Goal: Transaction & Acquisition: Subscribe to service/newsletter

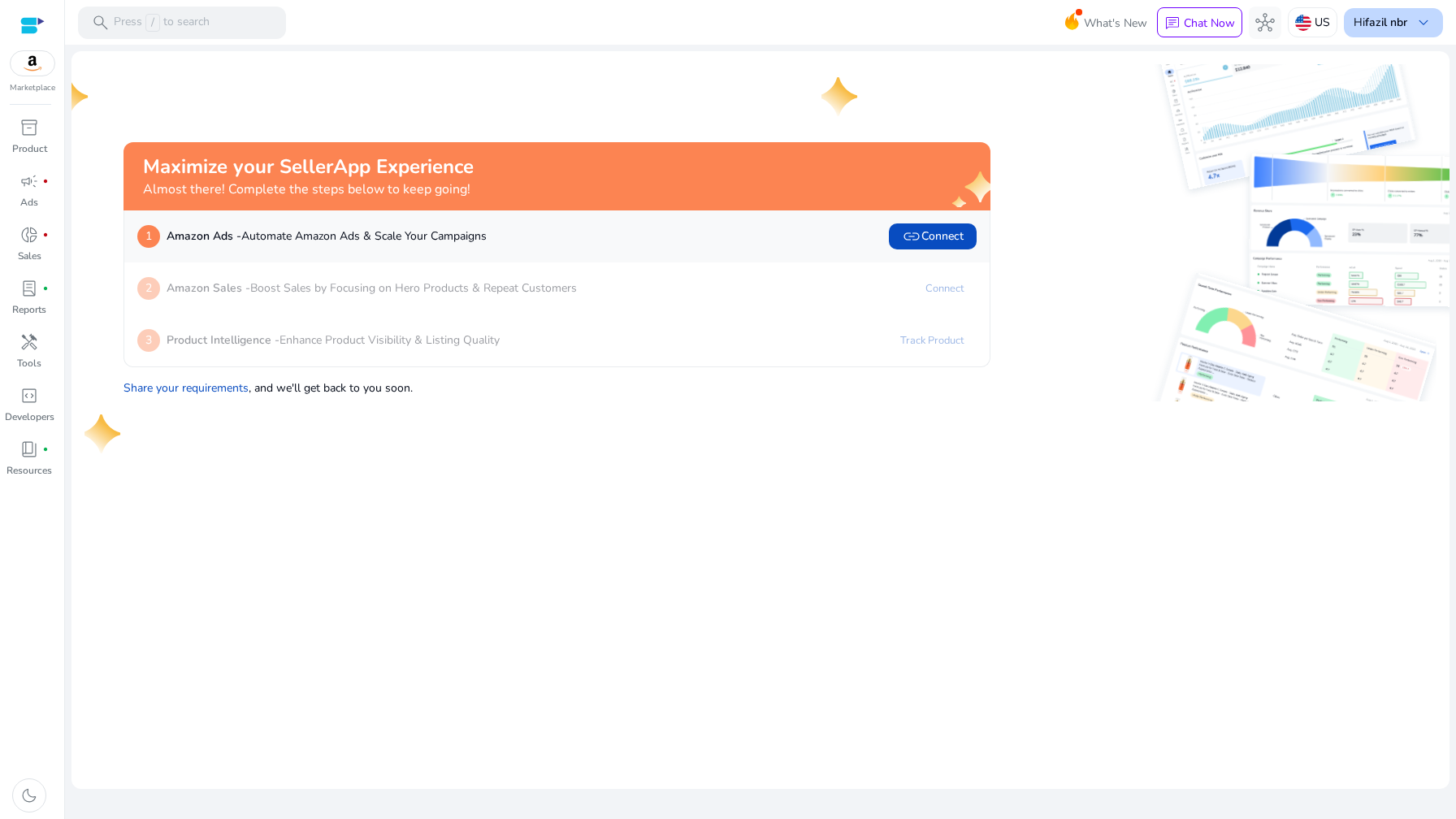
click at [1421, 13] on span "keyboard_arrow_down" at bounding box center [1423, 23] width 20 height 20
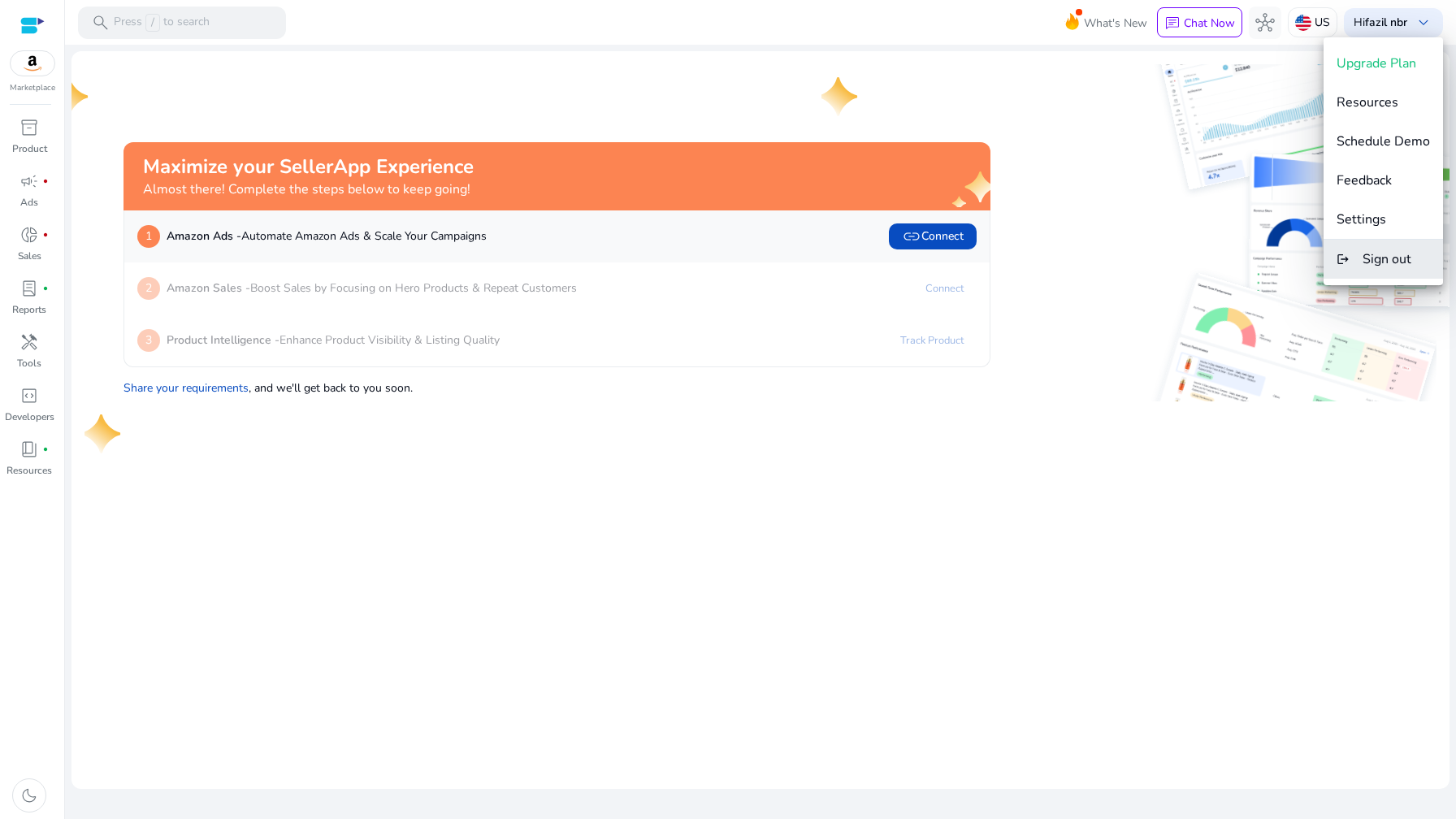
click at [1367, 261] on span "Sign out" at bounding box center [1387, 258] width 49 height 18
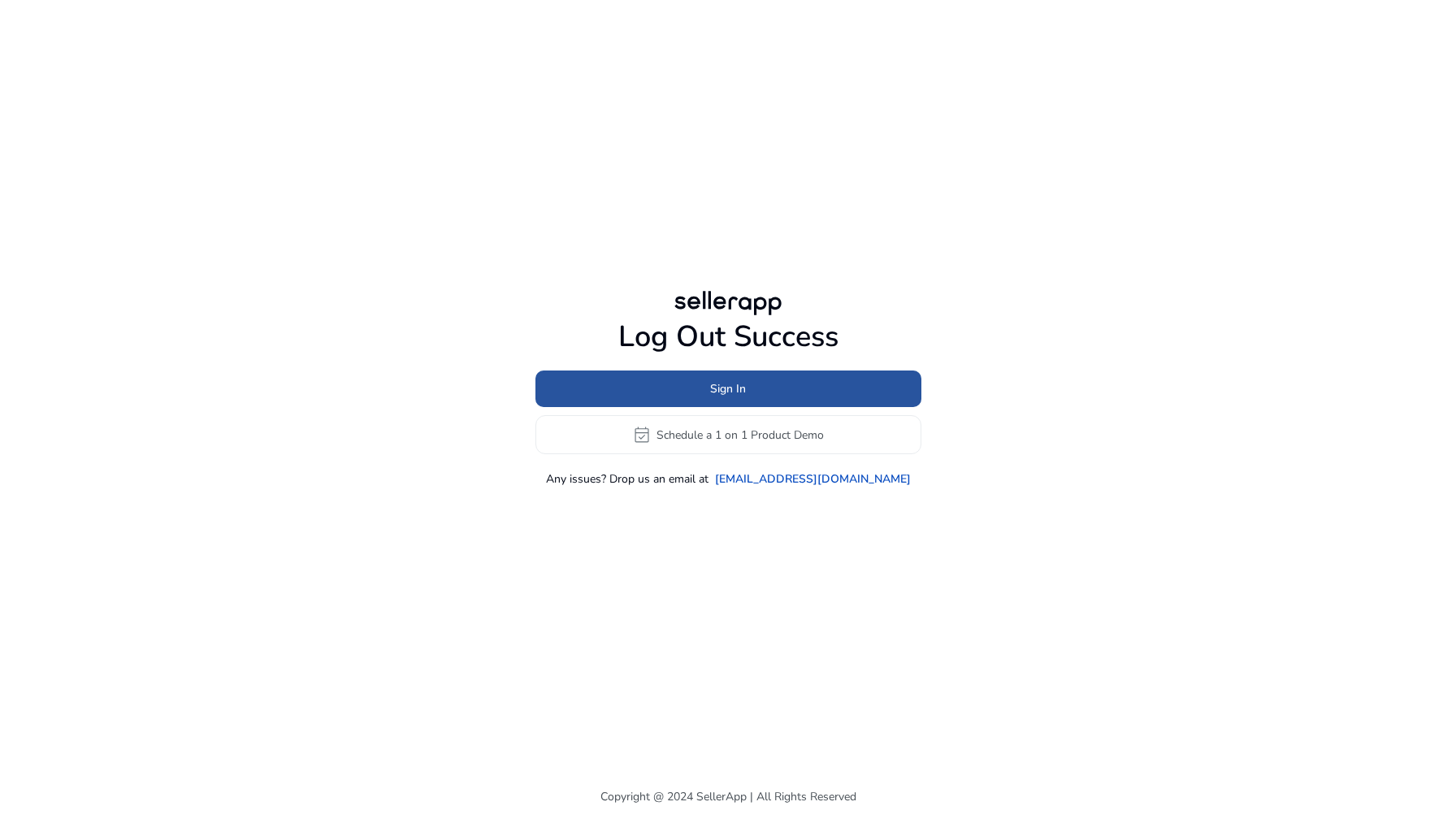
click at [788, 381] on span at bounding box center [728, 389] width 386 height 39
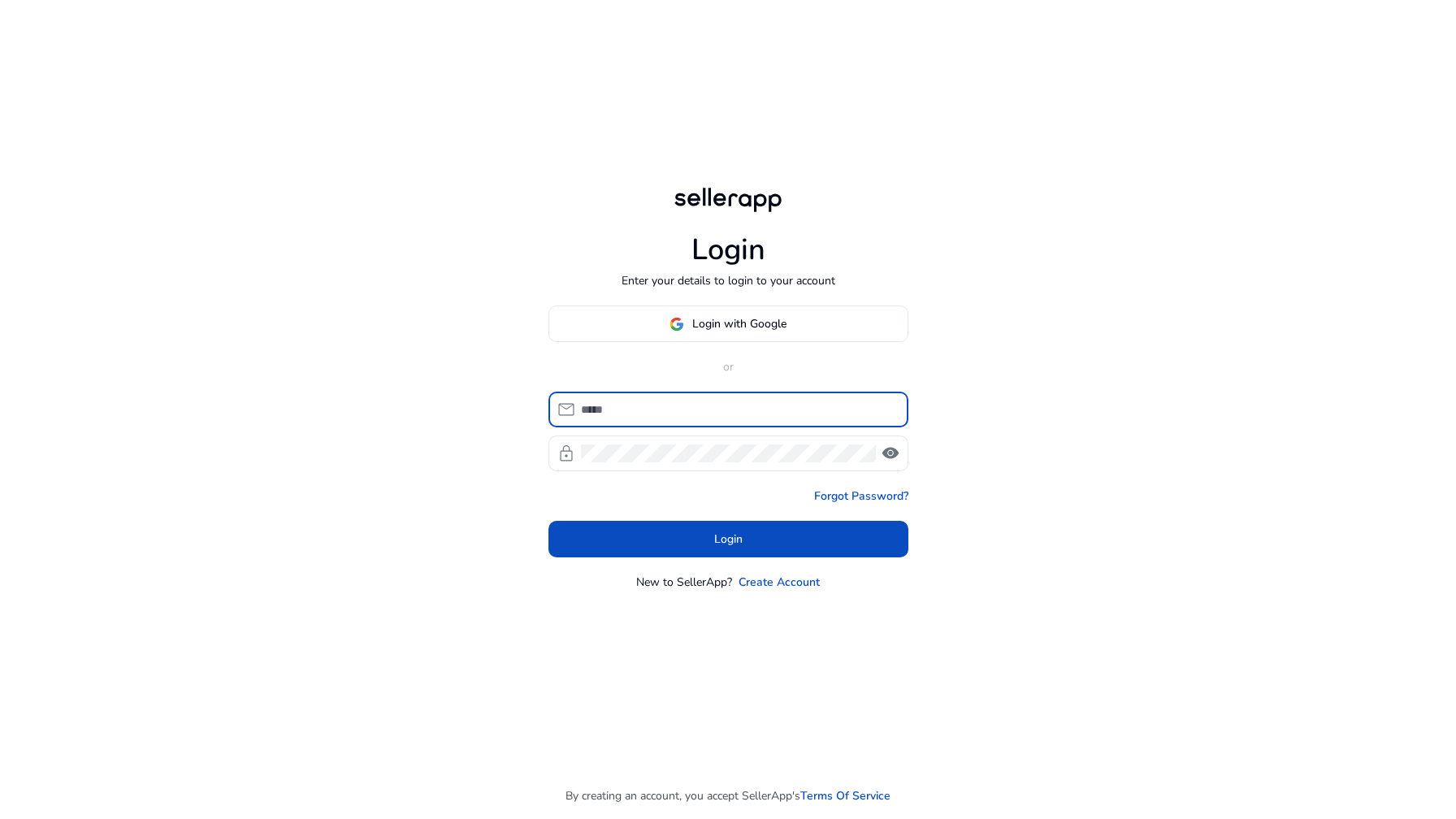
type input "**********"
click at [655, 328] on span at bounding box center [728, 323] width 359 height 39
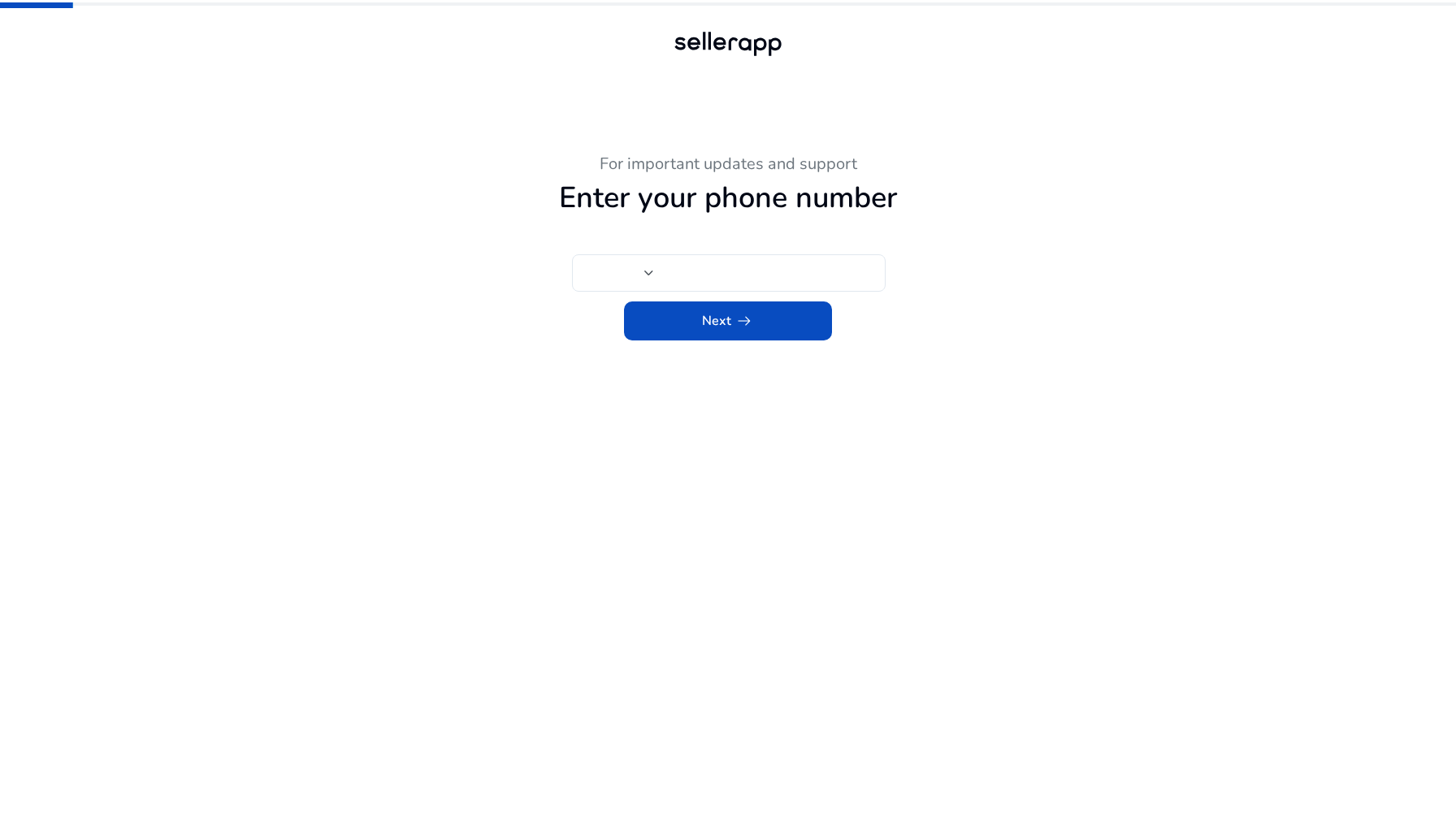
type input "***"
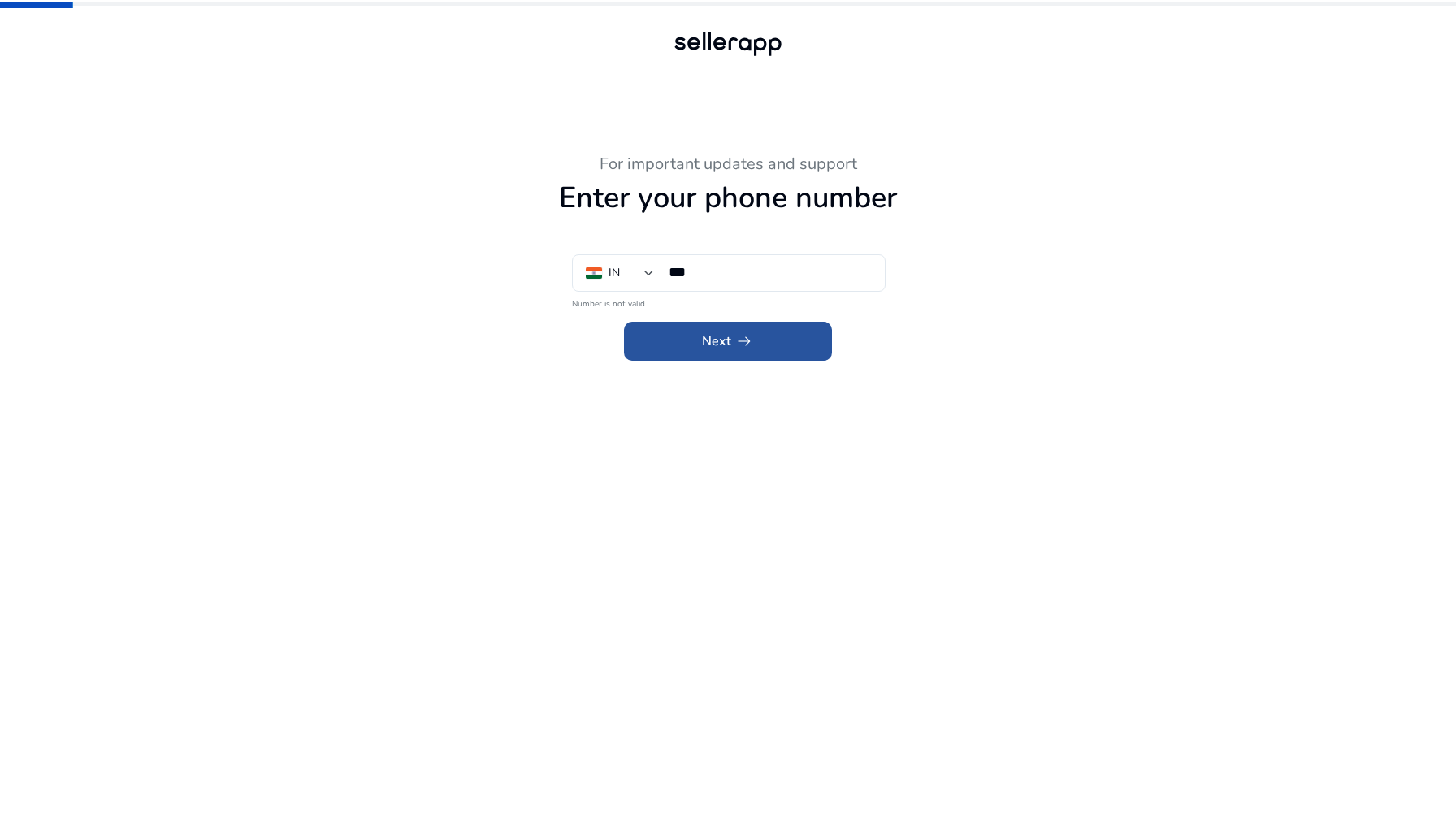
click at [695, 331] on span at bounding box center [728, 340] width 208 height 39
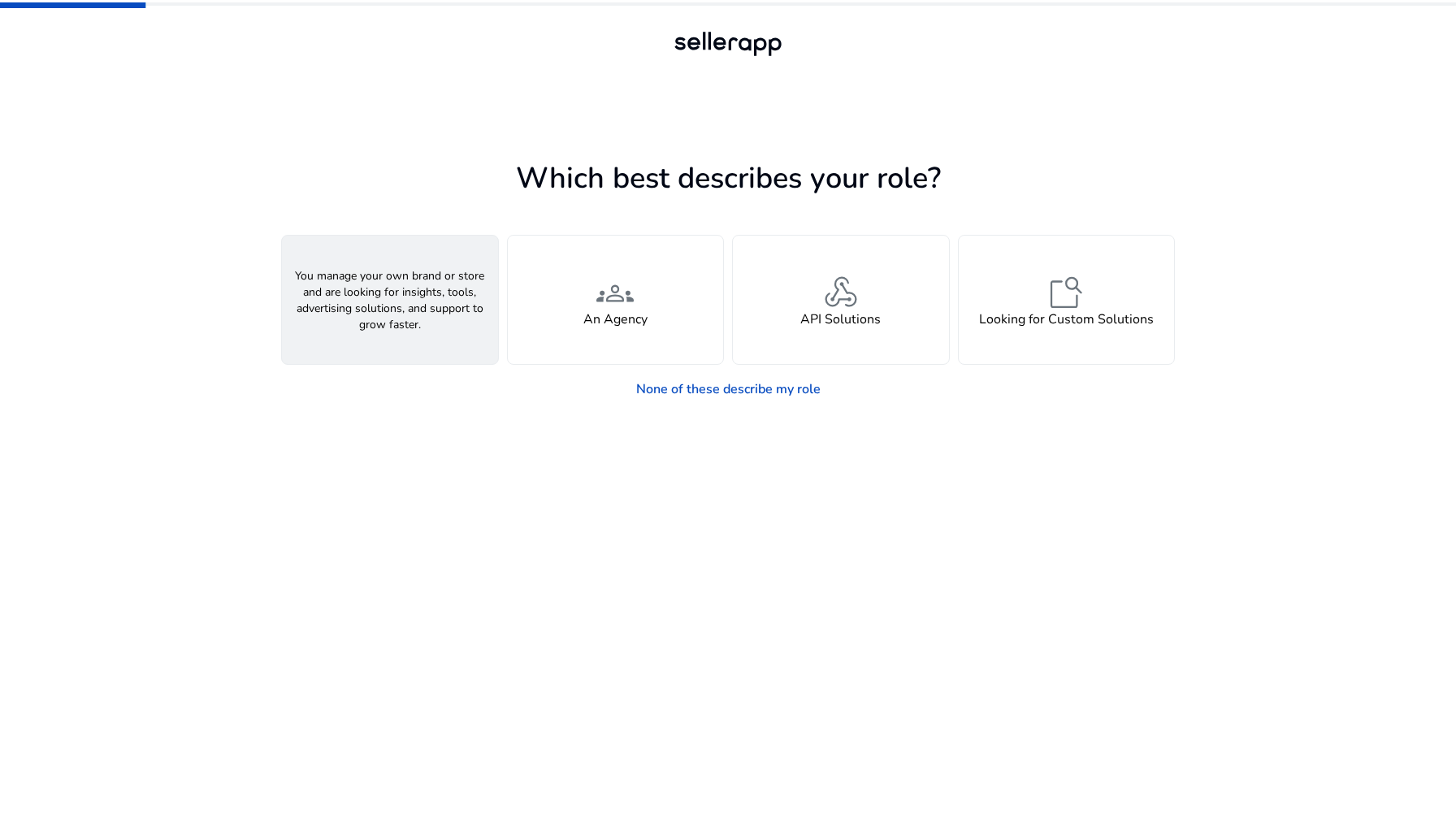
click at [411, 323] on h4 "A Seller" at bounding box center [390, 320] width 49 height 15
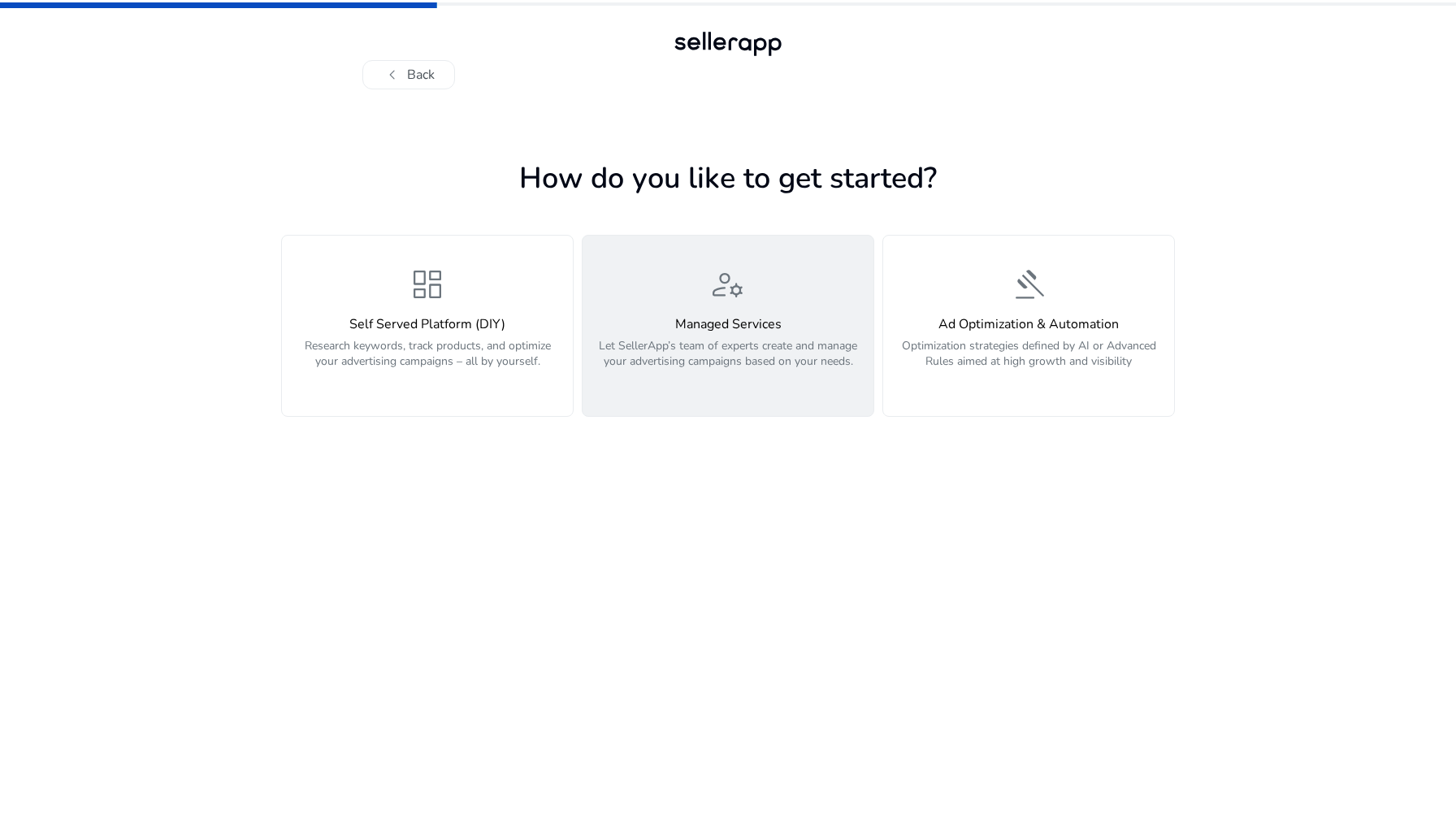
click at [698, 307] on div "manage_accounts Managed Services Let SellerApp’s team of experts create and man…" at bounding box center [728, 325] width 272 height 122
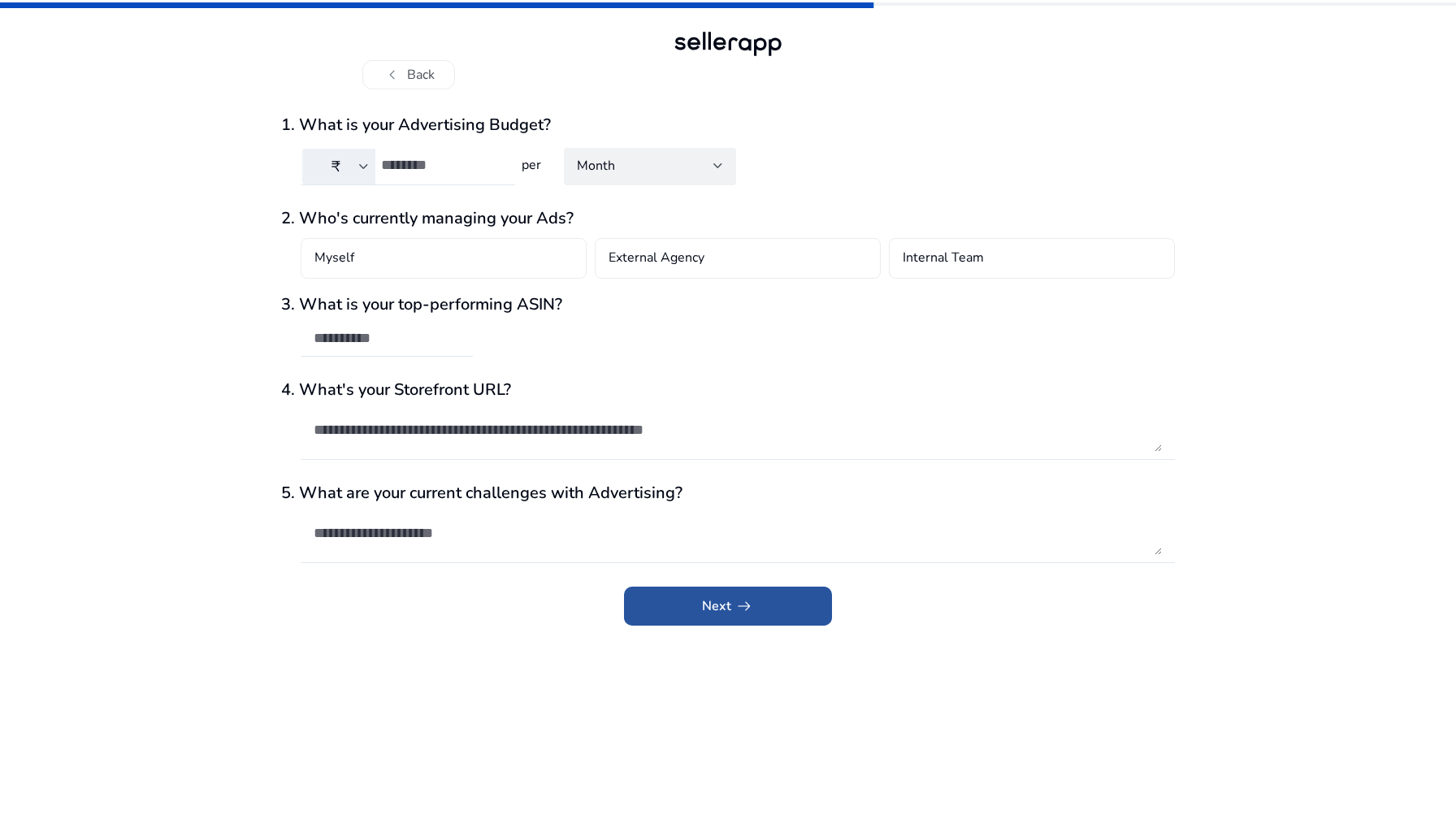
click at [720, 606] on span "Next arrow_right_alt" at bounding box center [728, 605] width 52 height 20
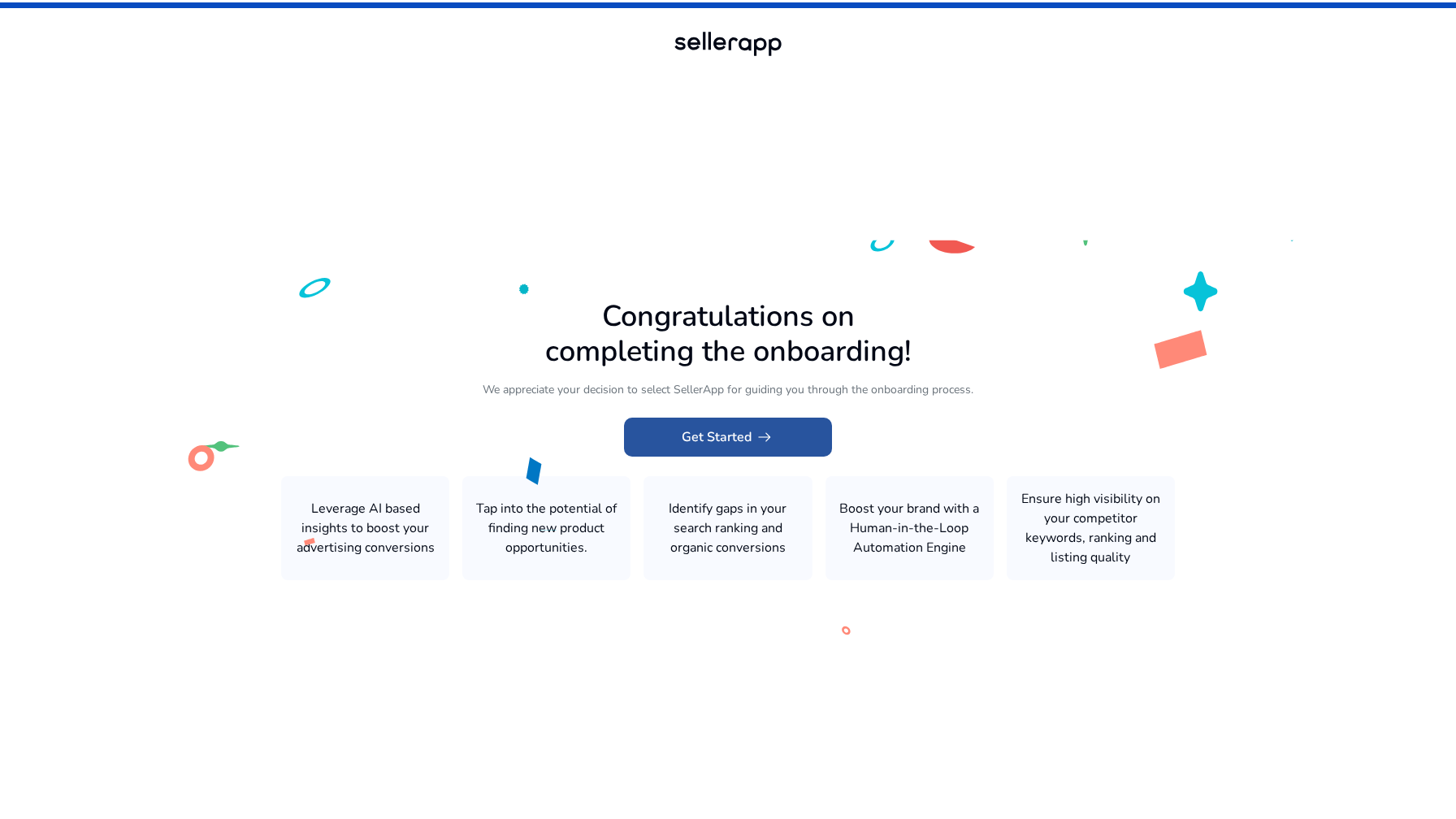
click at [756, 431] on span "arrow_right_alt" at bounding box center [764, 437] width 20 height 20
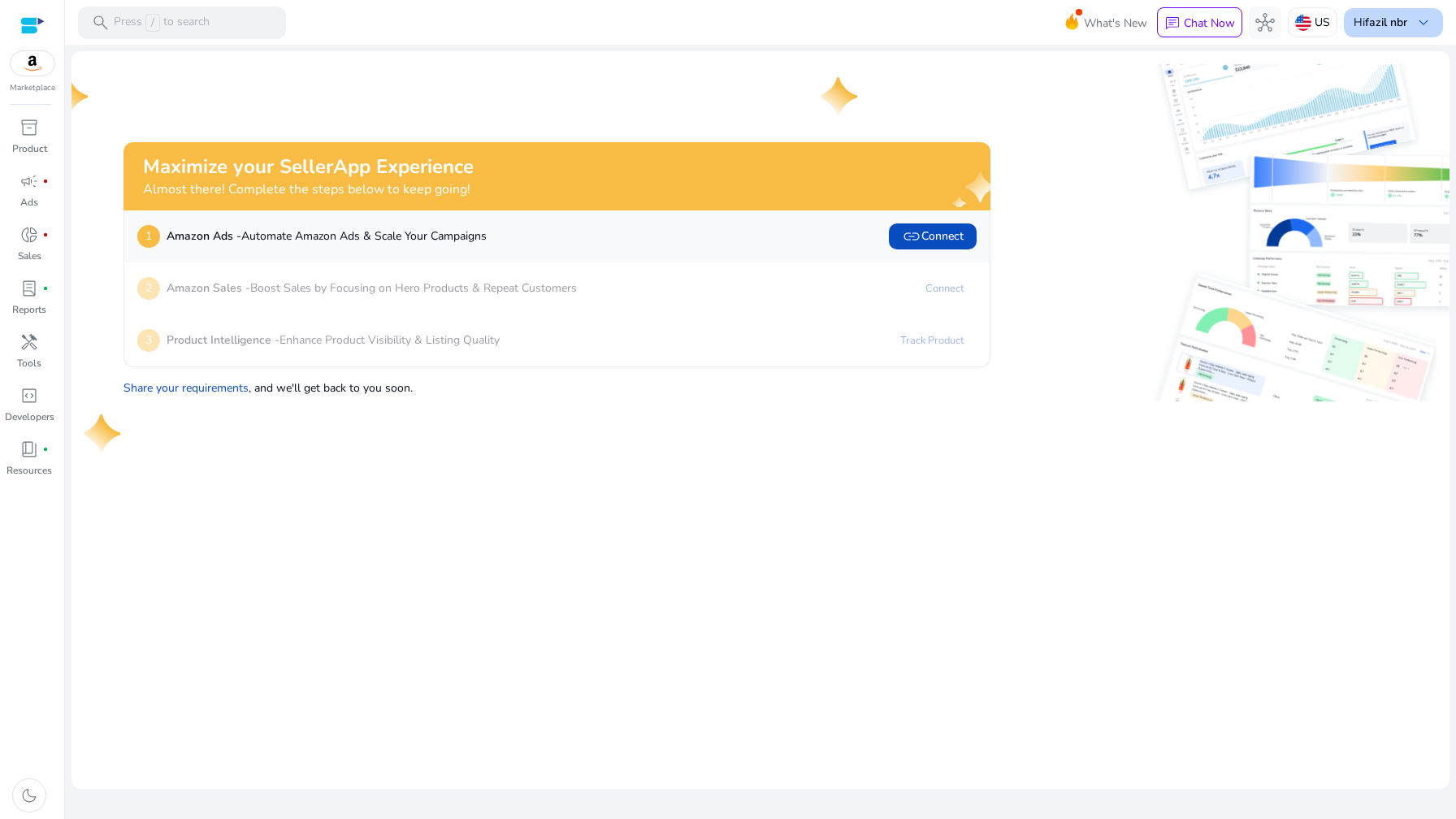
click at [1403, 21] on b "fazil nbr" at bounding box center [1386, 22] width 43 height 15
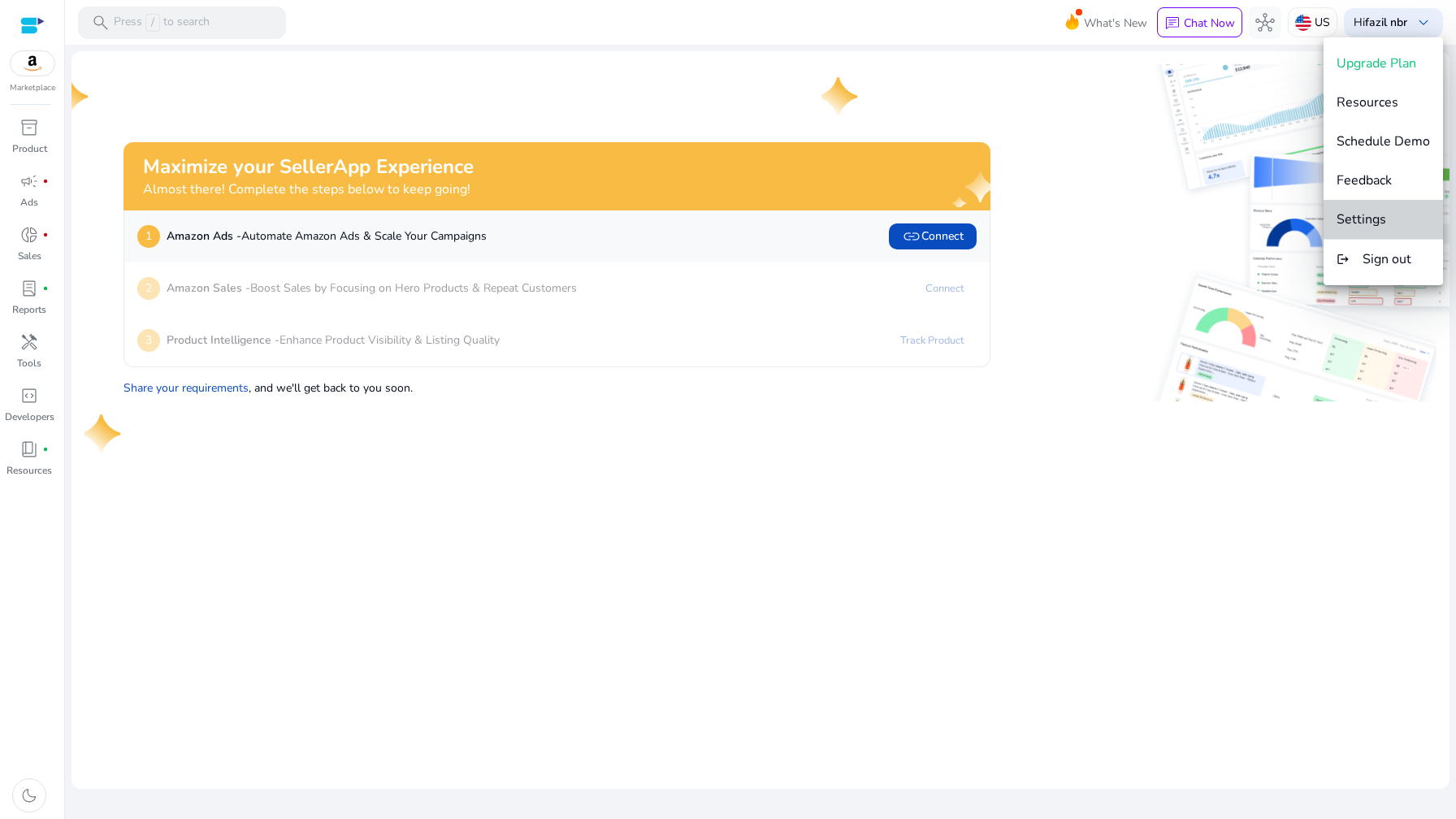
click at [1389, 221] on span "Settings" at bounding box center [1382, 218] width 94 height 18
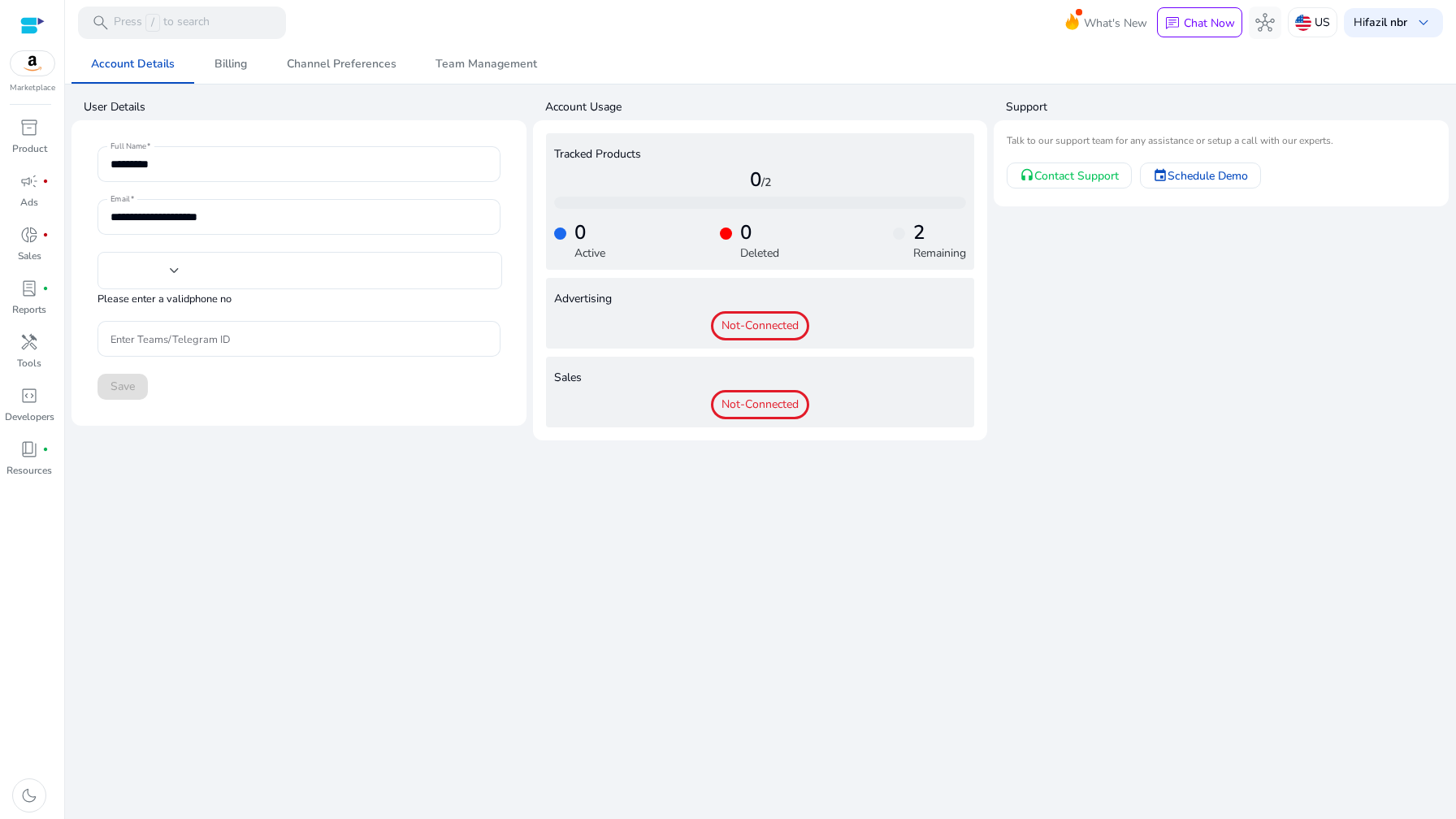
type input "***"
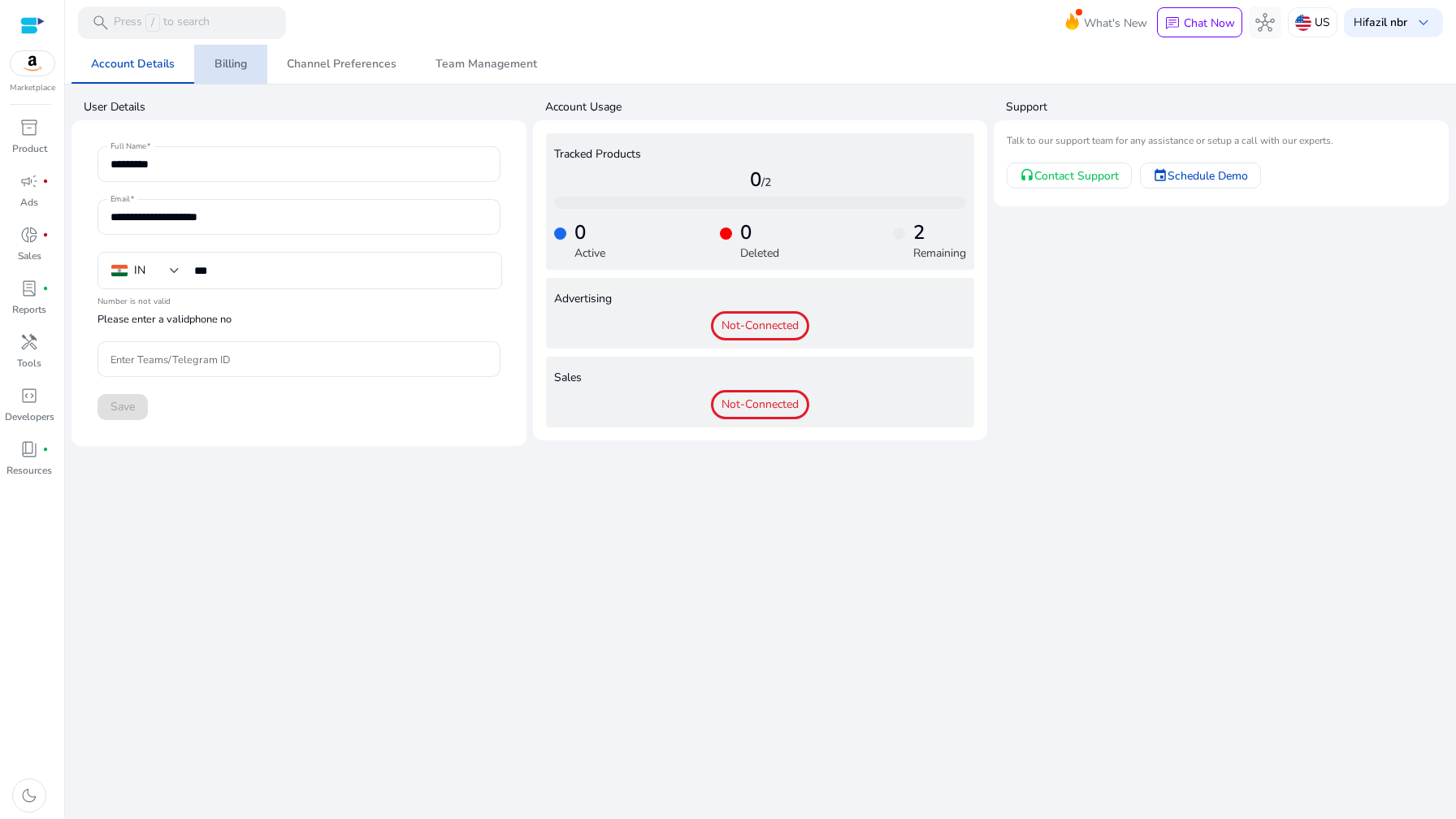
click at [230, 59] on span "Billing" at bounding box center [231, 64] width 32 height 11
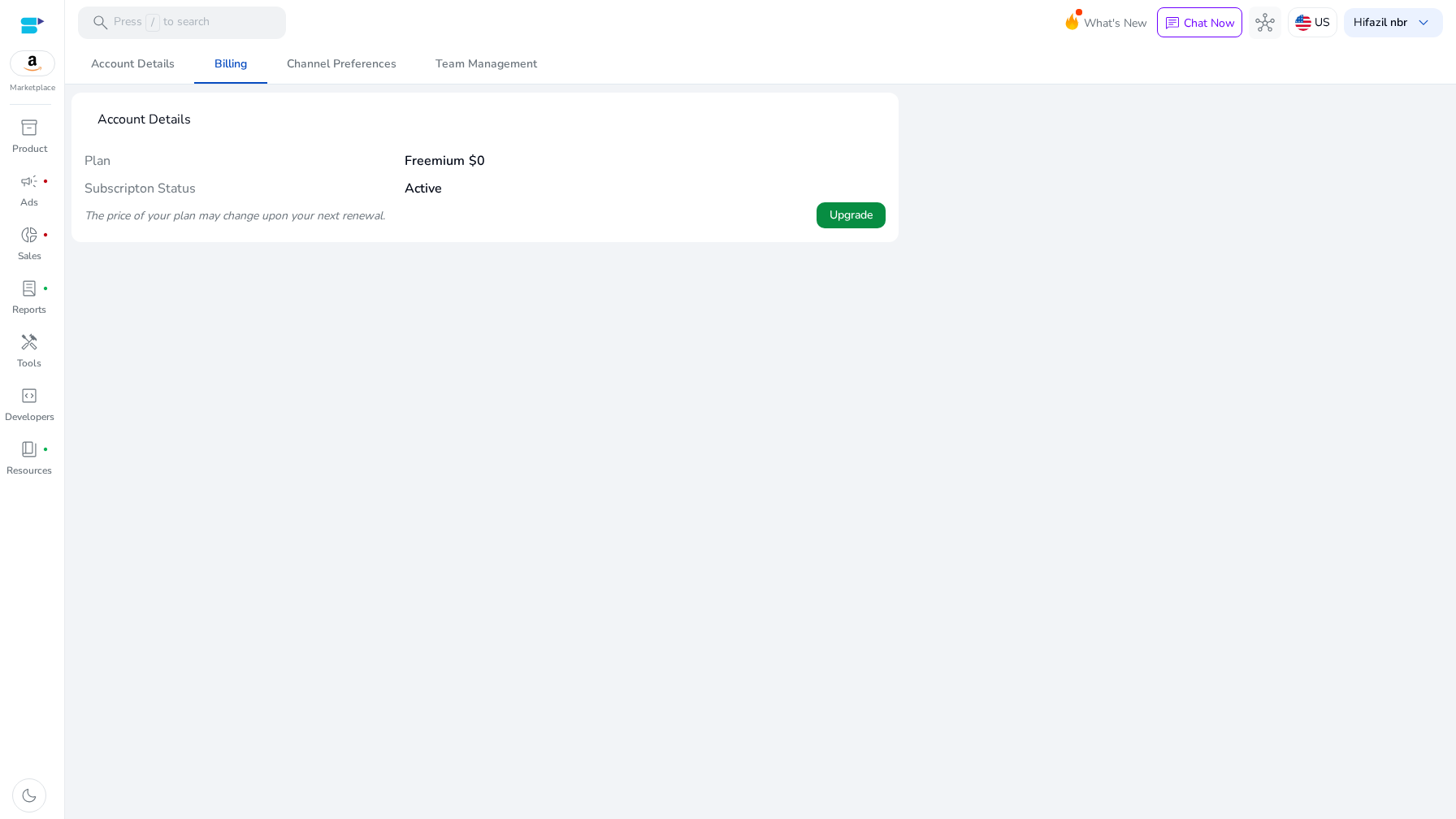
click at [836, 220] on span "Upgrade" at bounding box center [851, 215] width 44 height 17
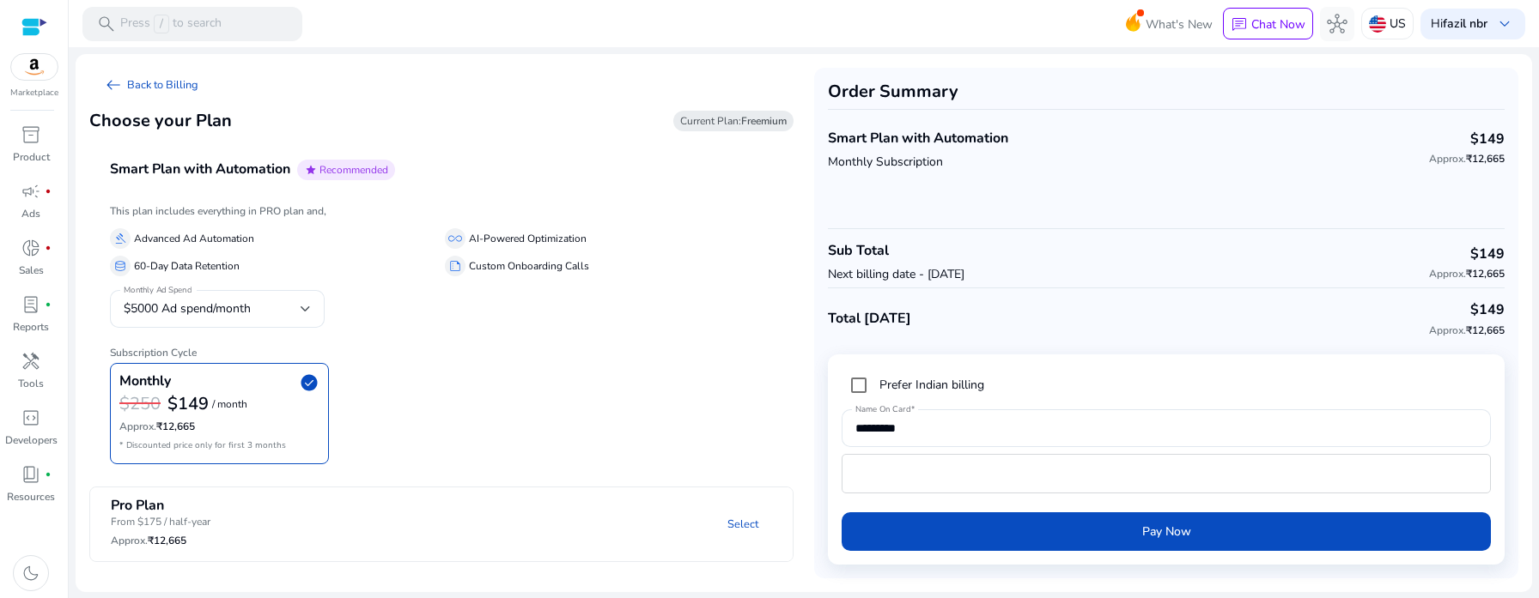
click at [289, 521] on mat-panel-title "Pro Plan From $175 / half-year Approx. ₹12,665" at bounding box center [219, 524] width 216 height 53
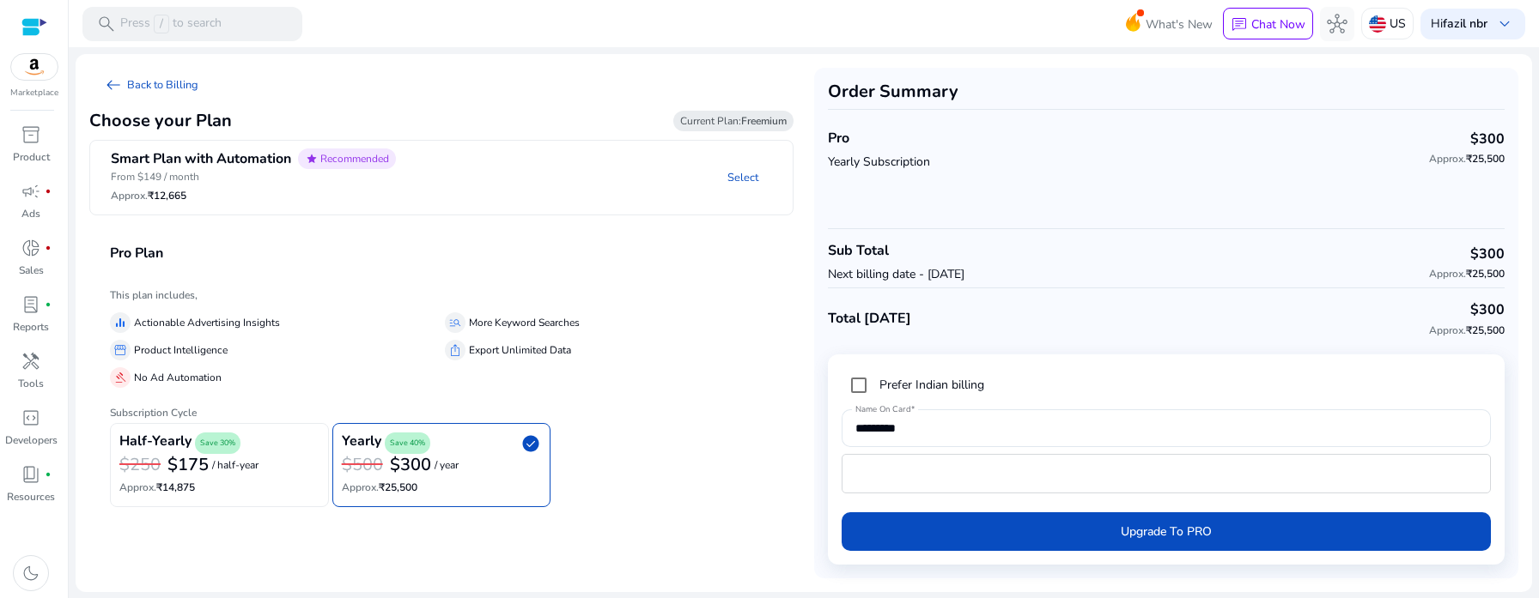
click at [272, 450] on div "Half-Yearly Save 30%" at bounding box center [219, 443] width 200 height 21
click at [329, 198] on h6 "Approx. ₹12,665" at bounding box center [253, 196] width 285 height 12
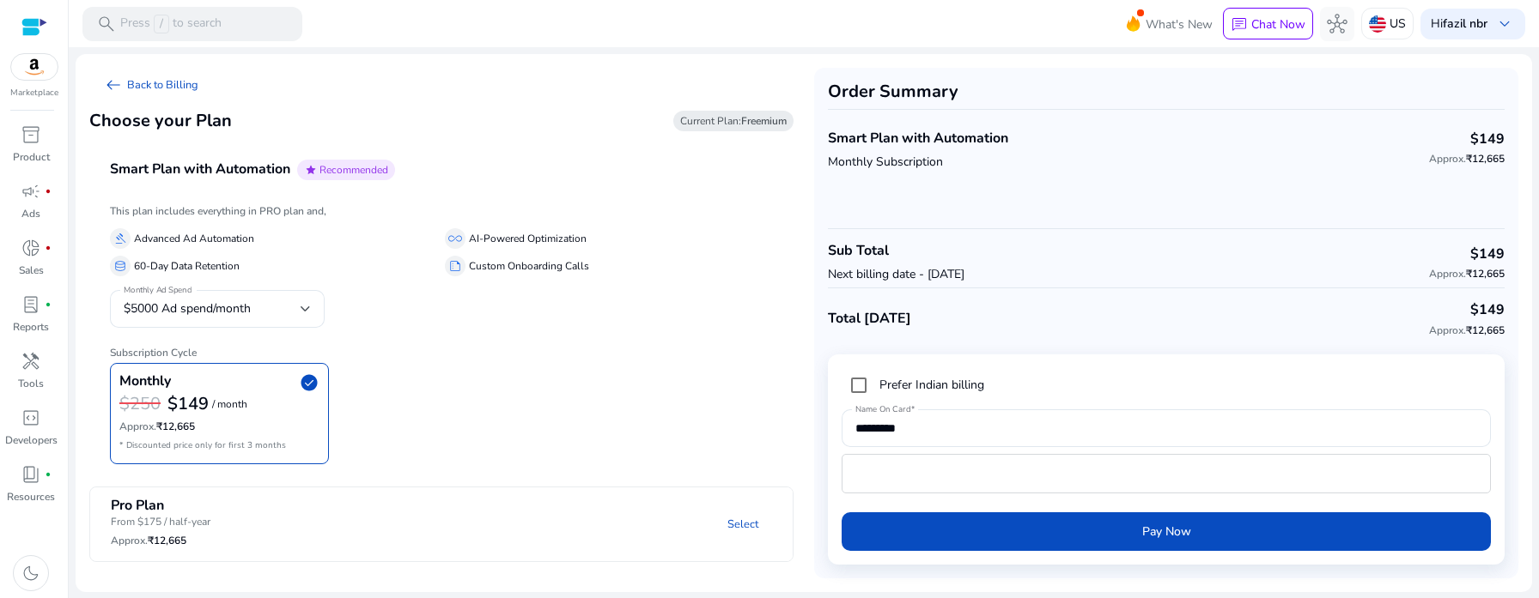
click at [261, 526] on mat-panel-title "Pro Plan From $175 / half-year Approx. ₹12,665" at bounding box center [219, 524] width 216 height 53
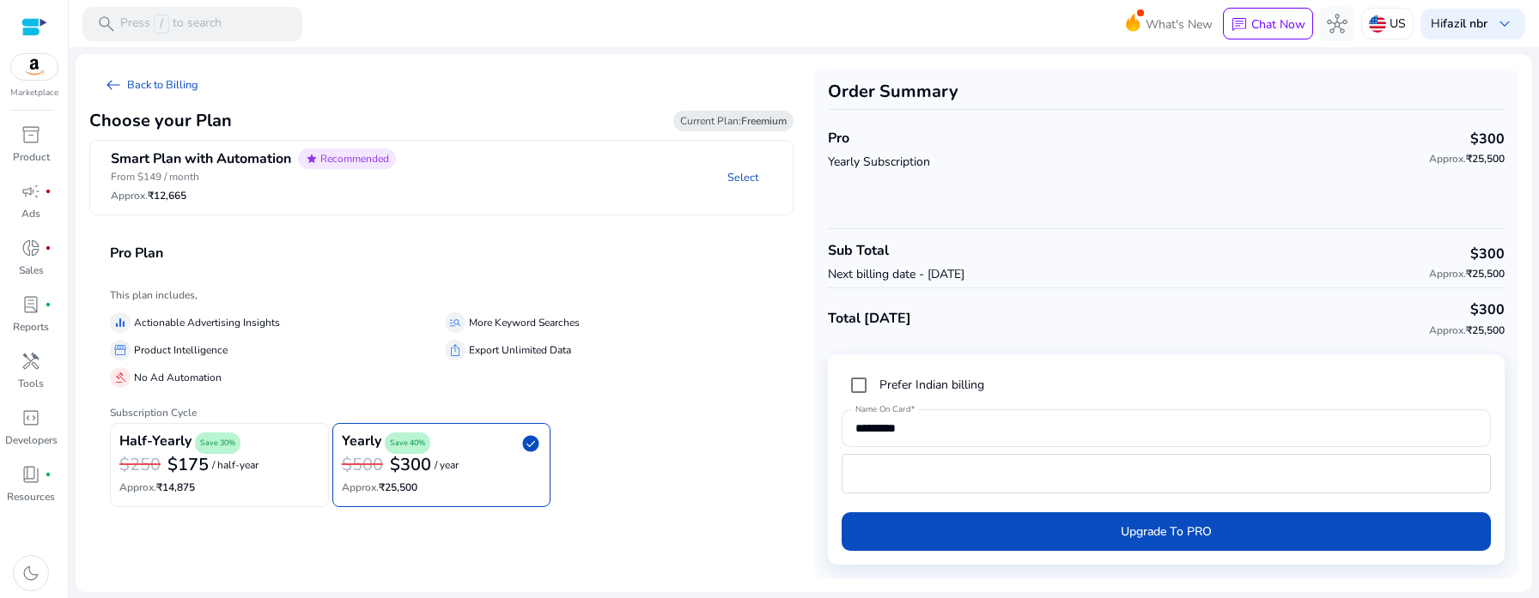
click at [440, 178] on mat-panel-description "Select" at bounding box center [601, 178] width 383 height 58
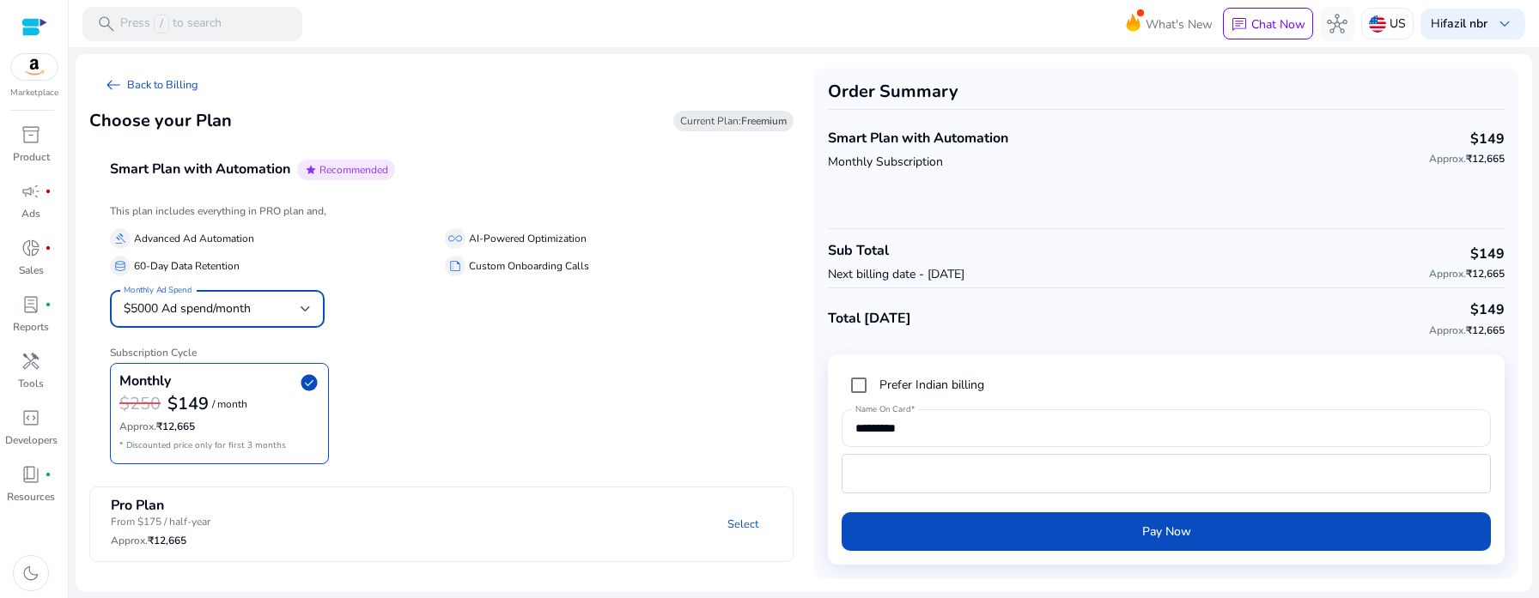
click at [307, 303] on div at bounding box center [306, 309] width 10 height 21
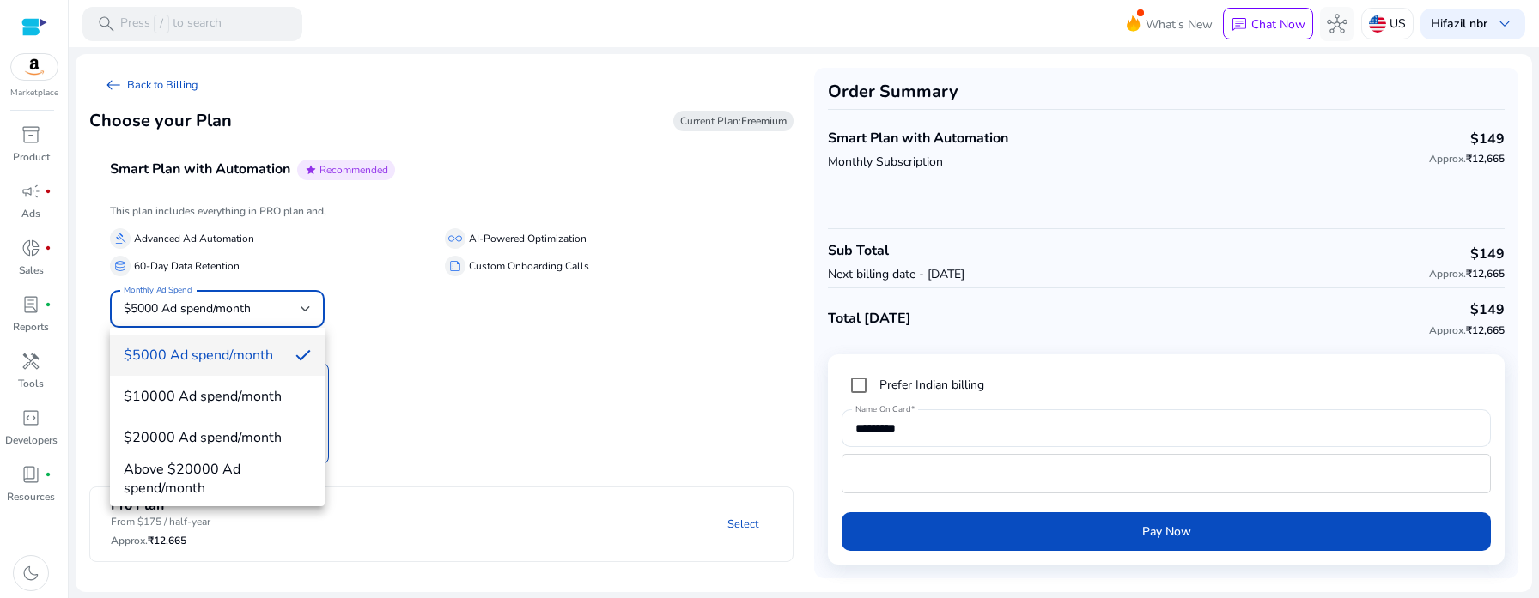
click at [307, 303] on div at bounding box center [769, 299] width 1539 height 598
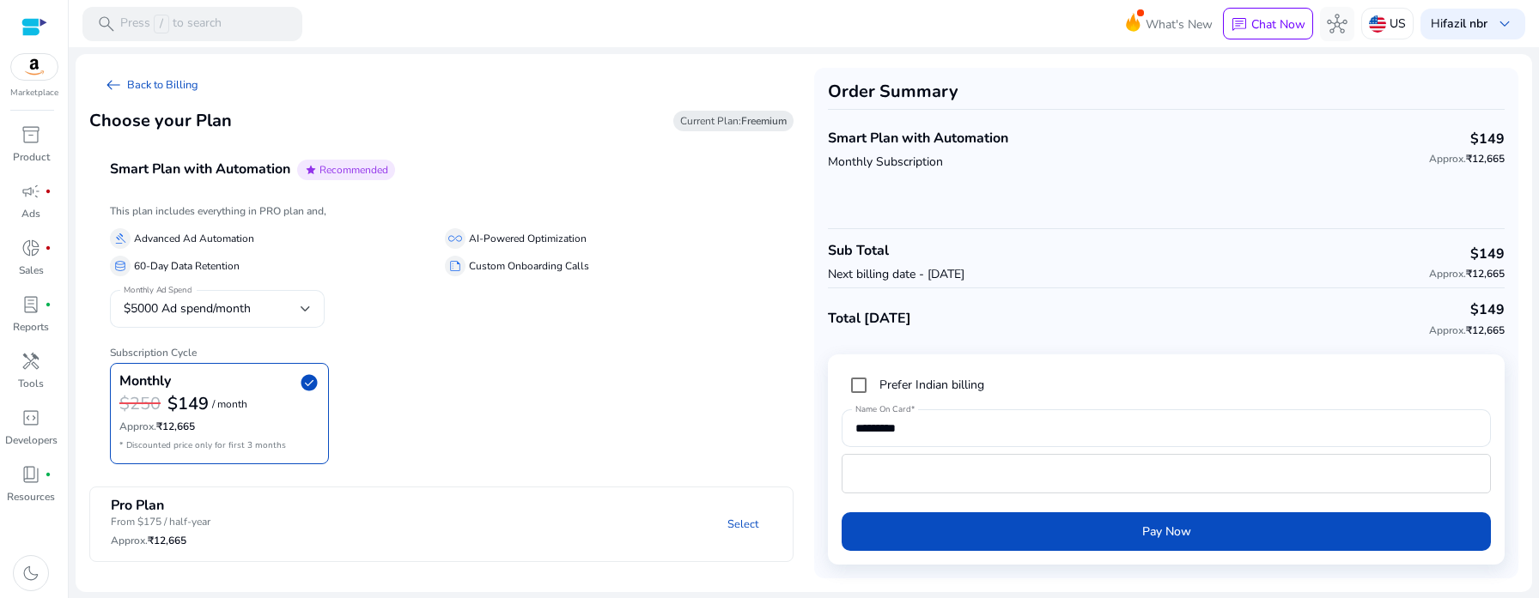
click at [307, 303] on div at bounding box center [306, 309] width 10 height 21
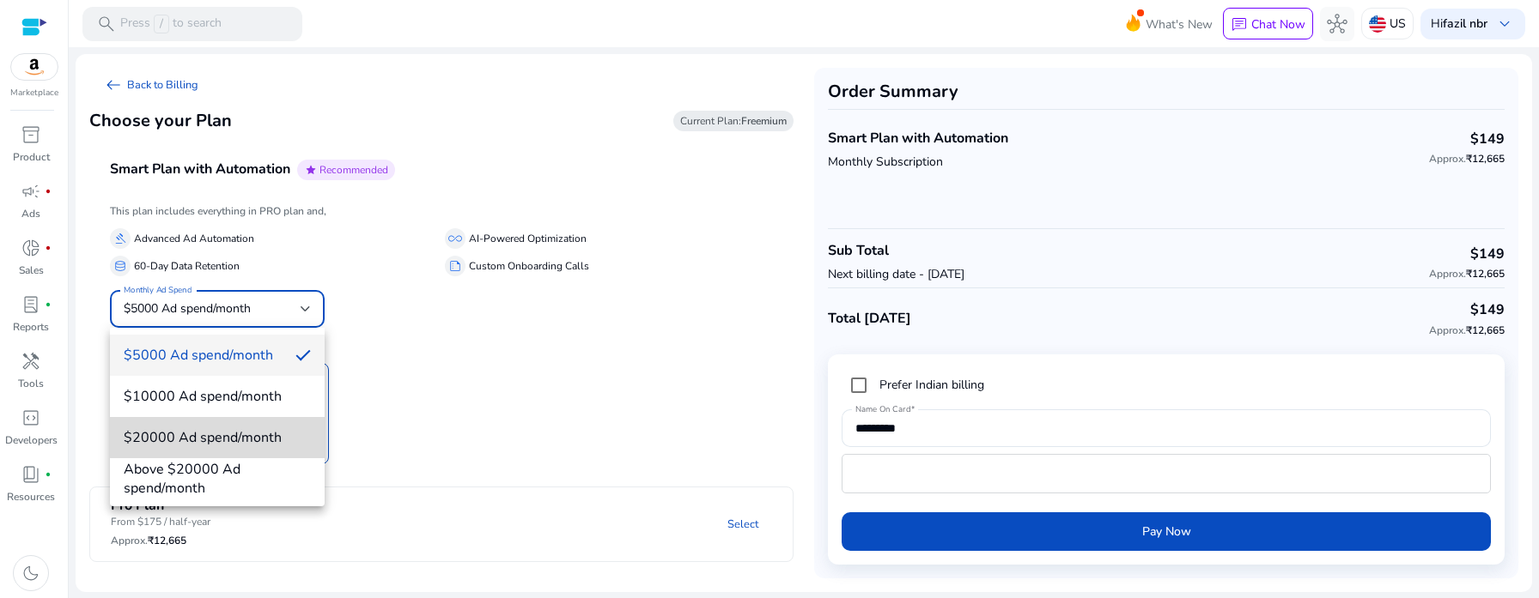
click at [270, 417] on mat-option "$20000 Ad spend/month" at bounding box center [217, 437] width 215 height 41
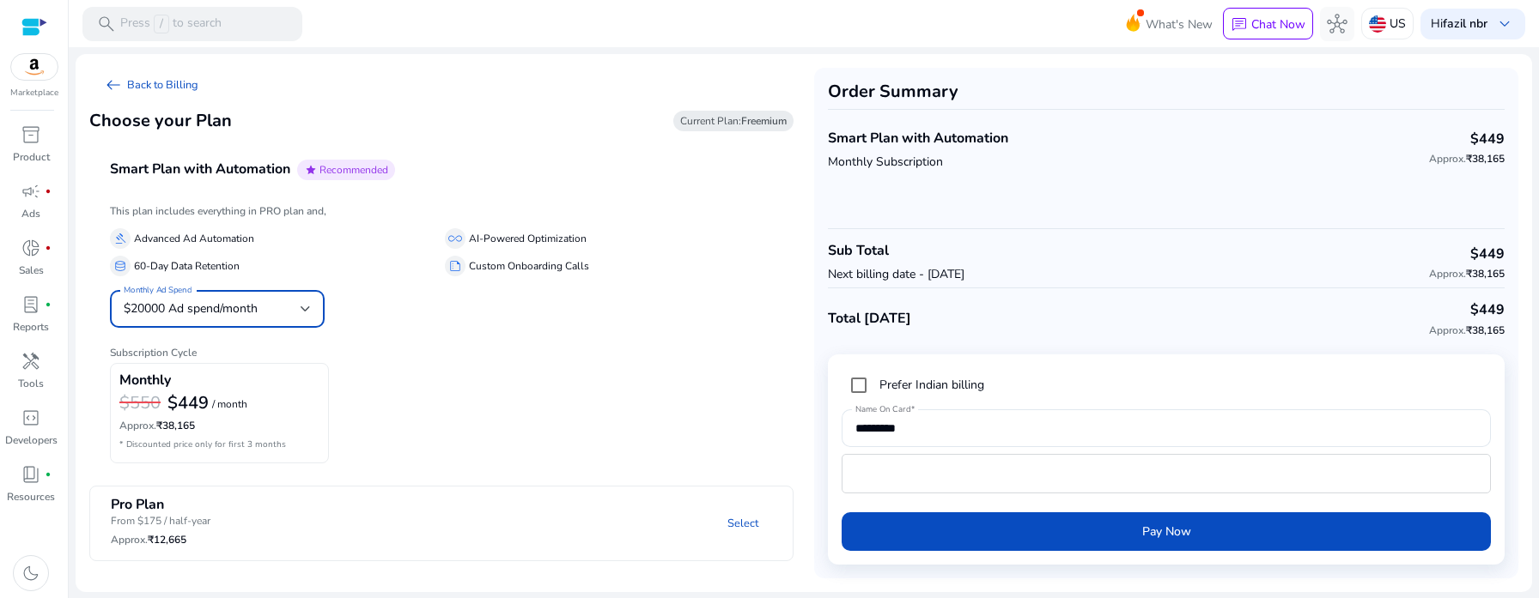
click at [310, 301] on div at bounding box center [306, 309] width 10 height 21
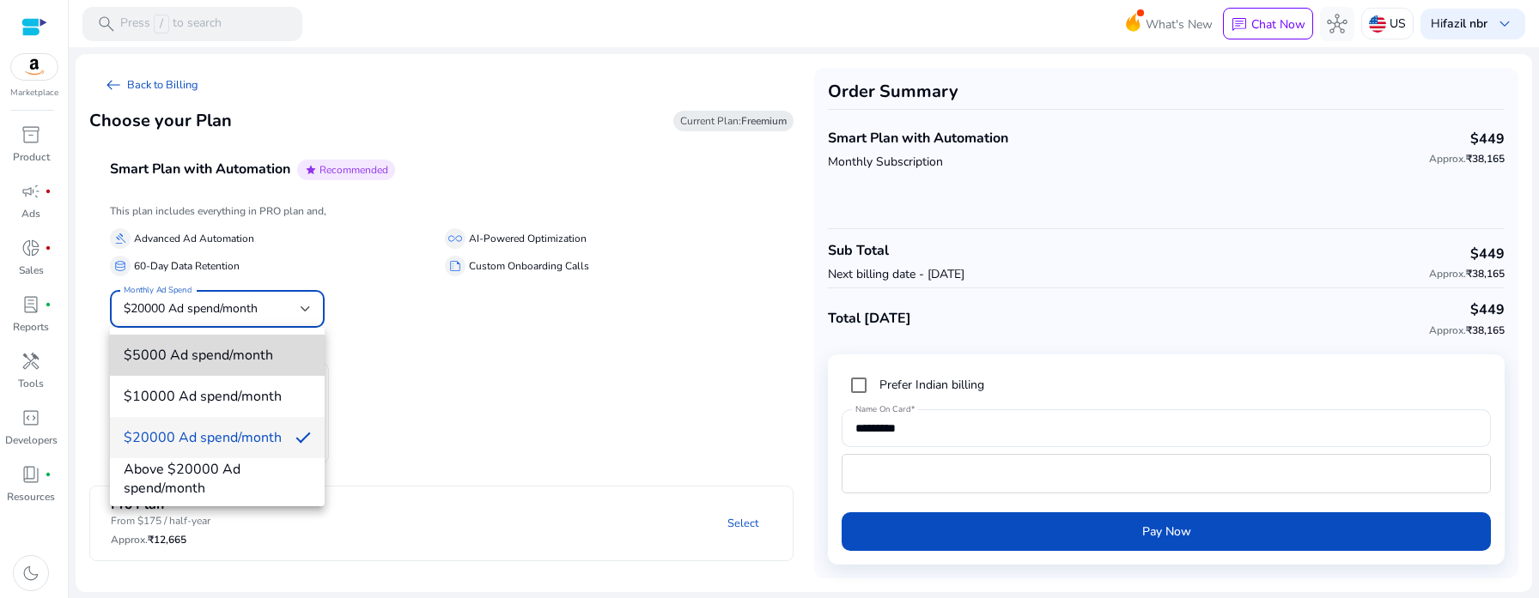
click at [267, 352] on span "$5000 Ad spend/month" at bounding box center [217, 355] width 187 height 19
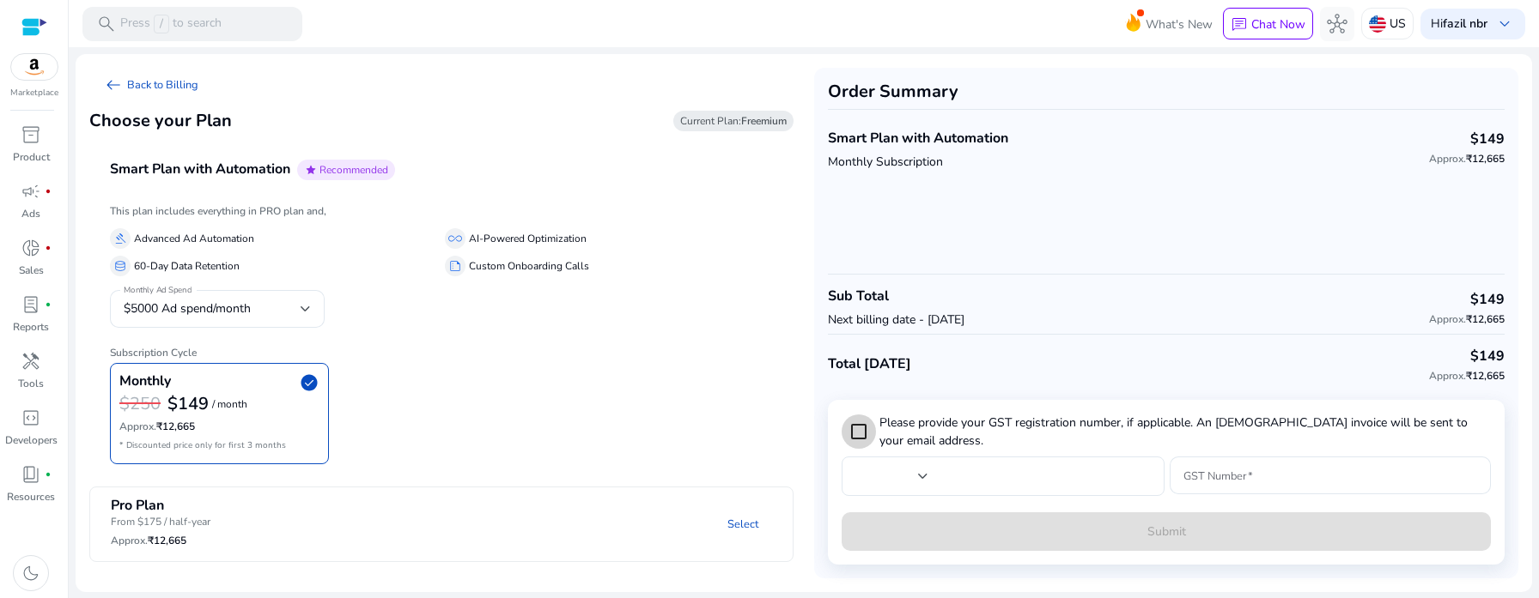
type input "***"
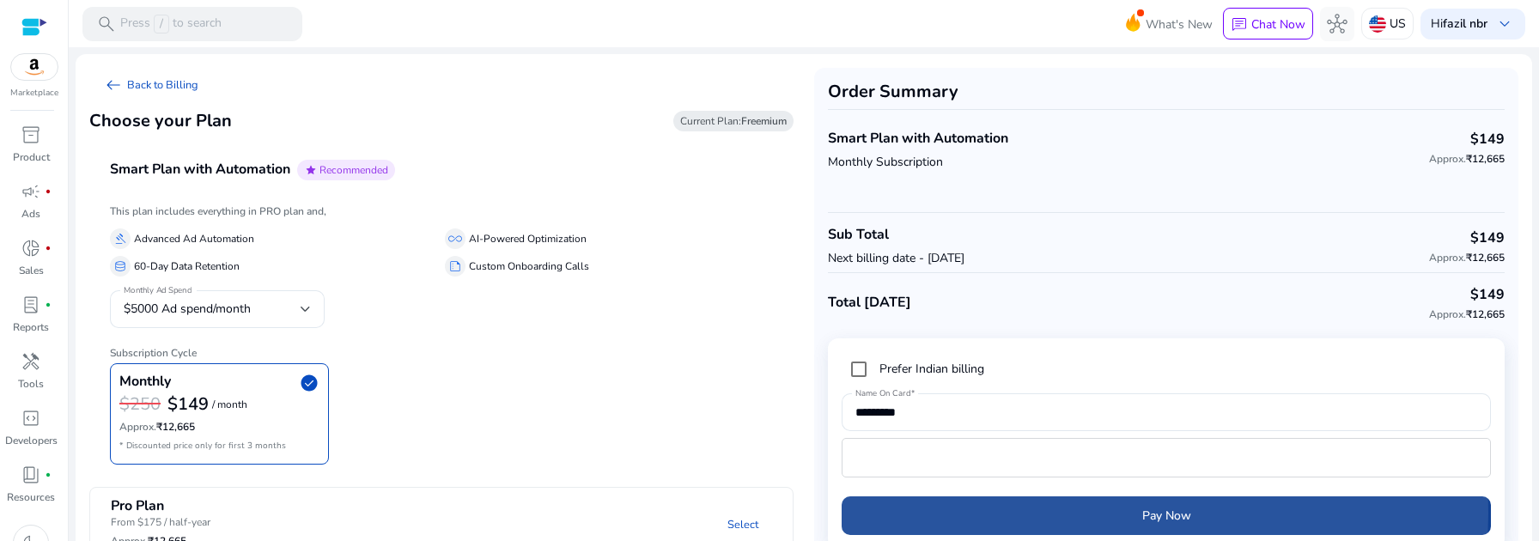
click at [1028, 513] on span "submit" at bounding box center [1165, 515] width 649 height 41
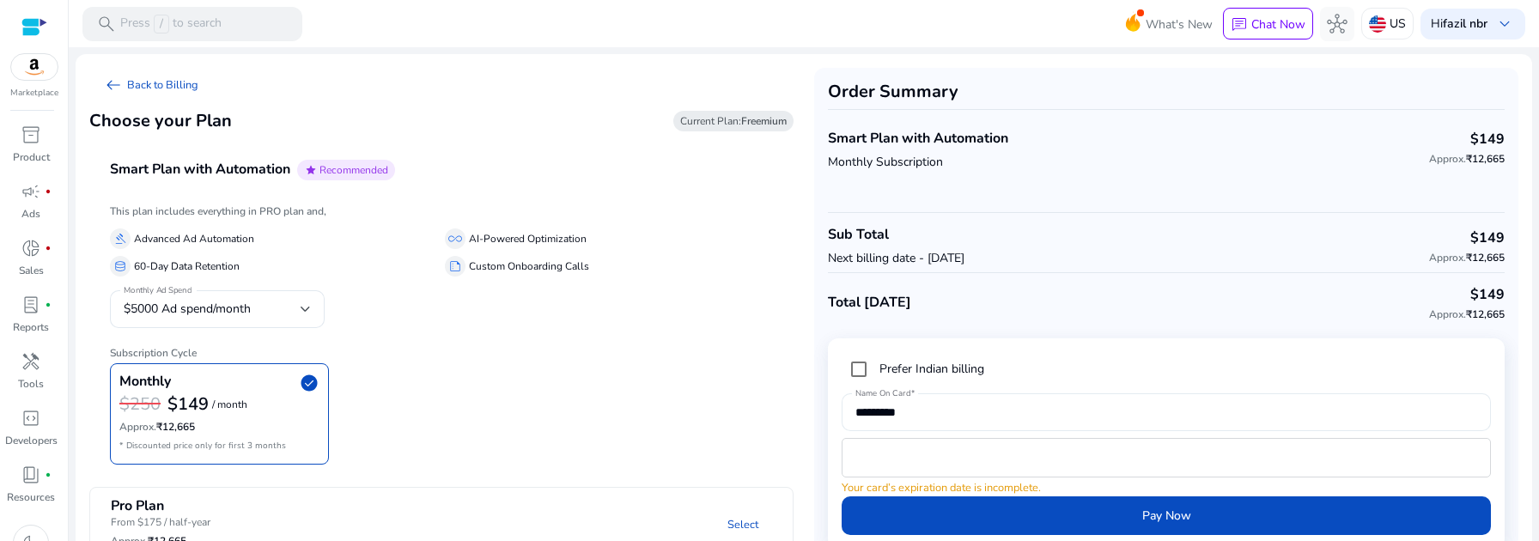
scroll to position [35, 0]
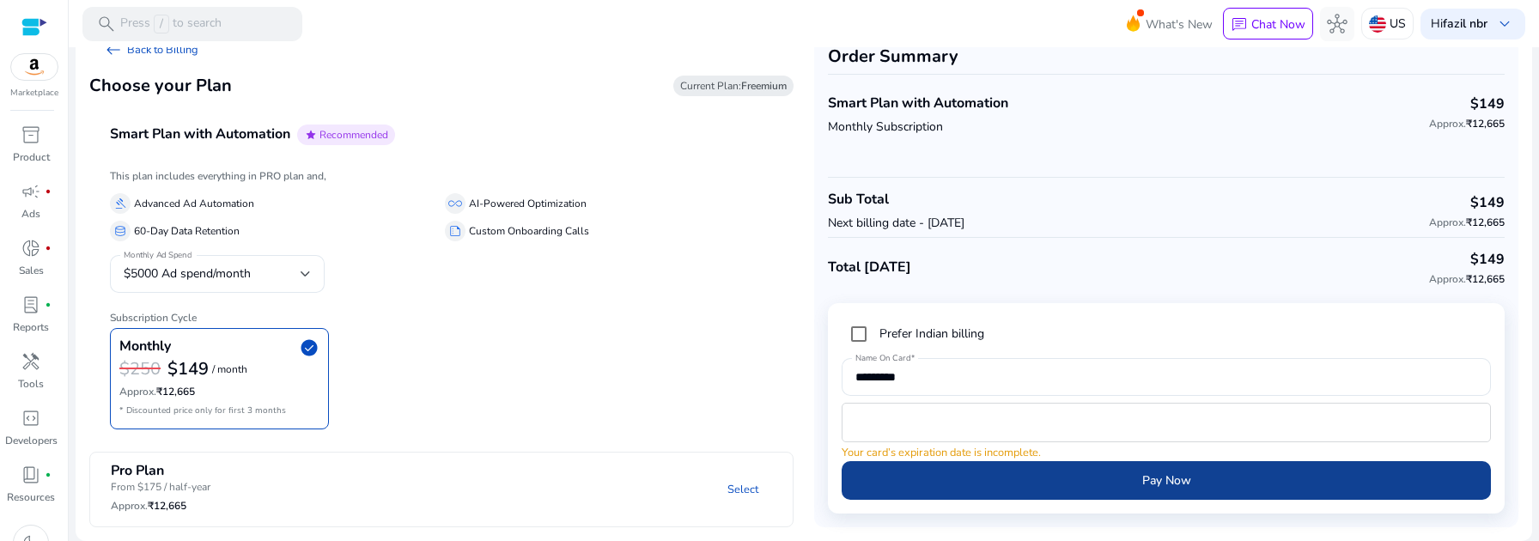
click at [916, 487] on span "submit" at bounding box center [1165, 480] width 649 height 41
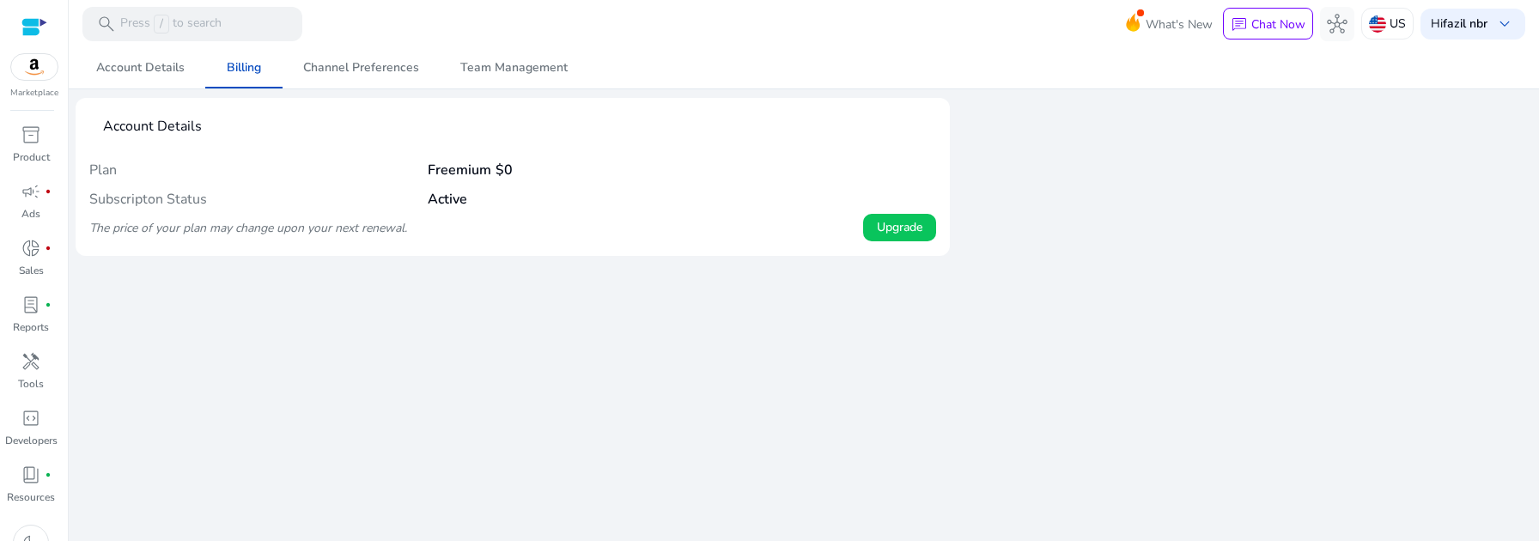
click at [999, 338] on div "We are getting things ready for you... Account Details Billing Channel Preferen…" at bounding box center [804, 294] width 1456 height 494
